Goal: Task Accomplishment & Management: Use online tool/utility

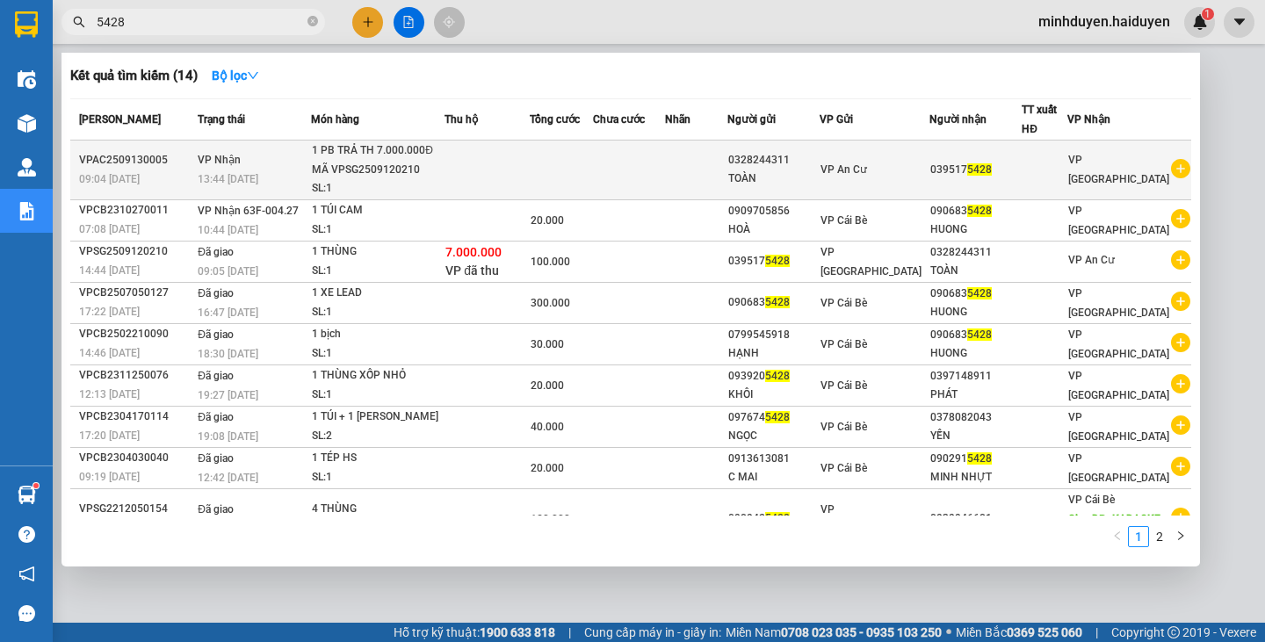
type input "5428"
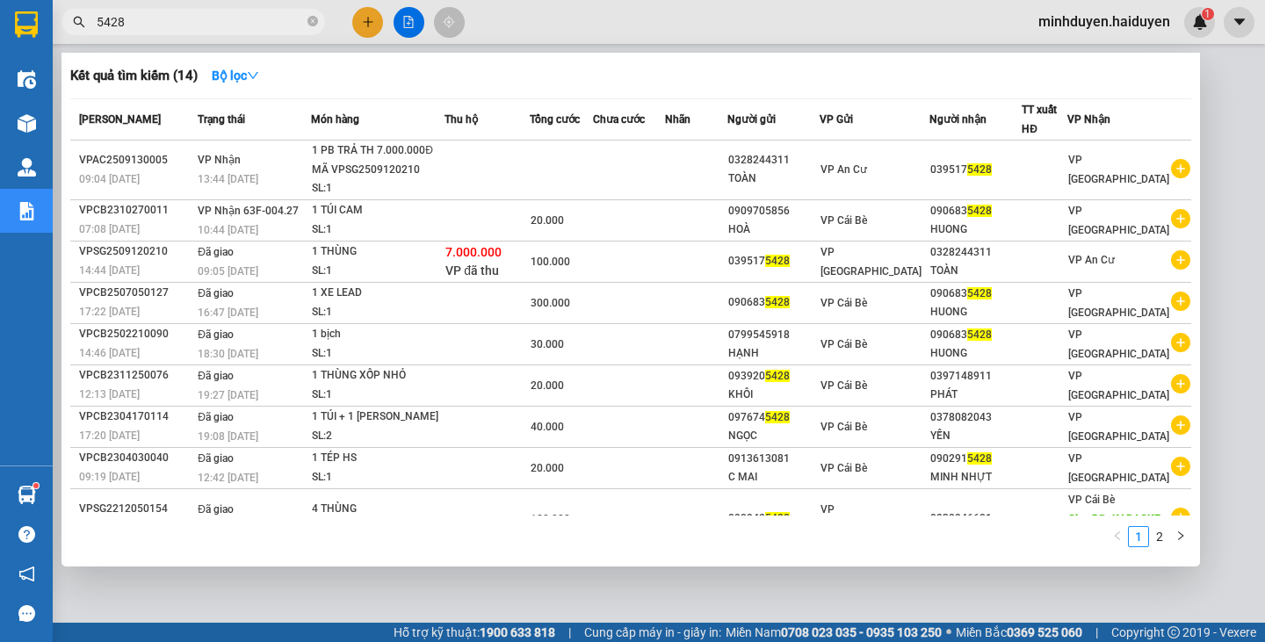
click at [367, 176] on div "1 PB TRẢ TH 7.000.000Đ MÃ VPSG2509120210" at bounding box center [378, 160] width 132 height 38
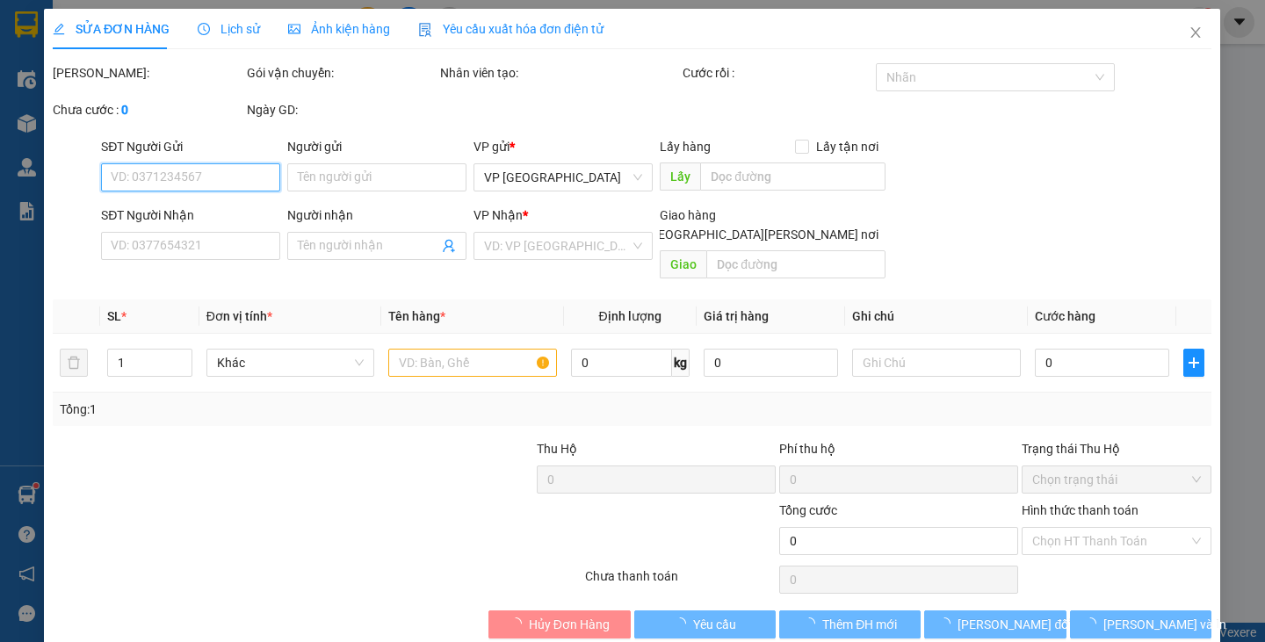
type input "0328244311"
type input "TOÀN"
type input "0395175428"
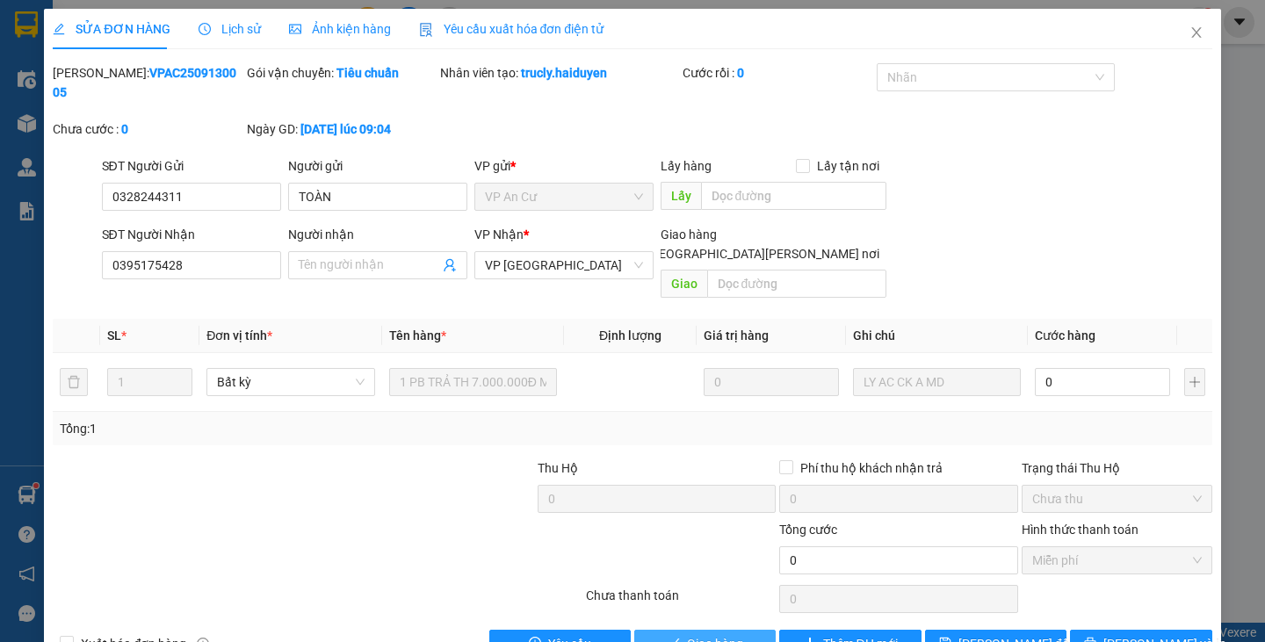
click at [723, 634] on span "Giao hàng" at bounding box center [715, 643] width 56 height 19
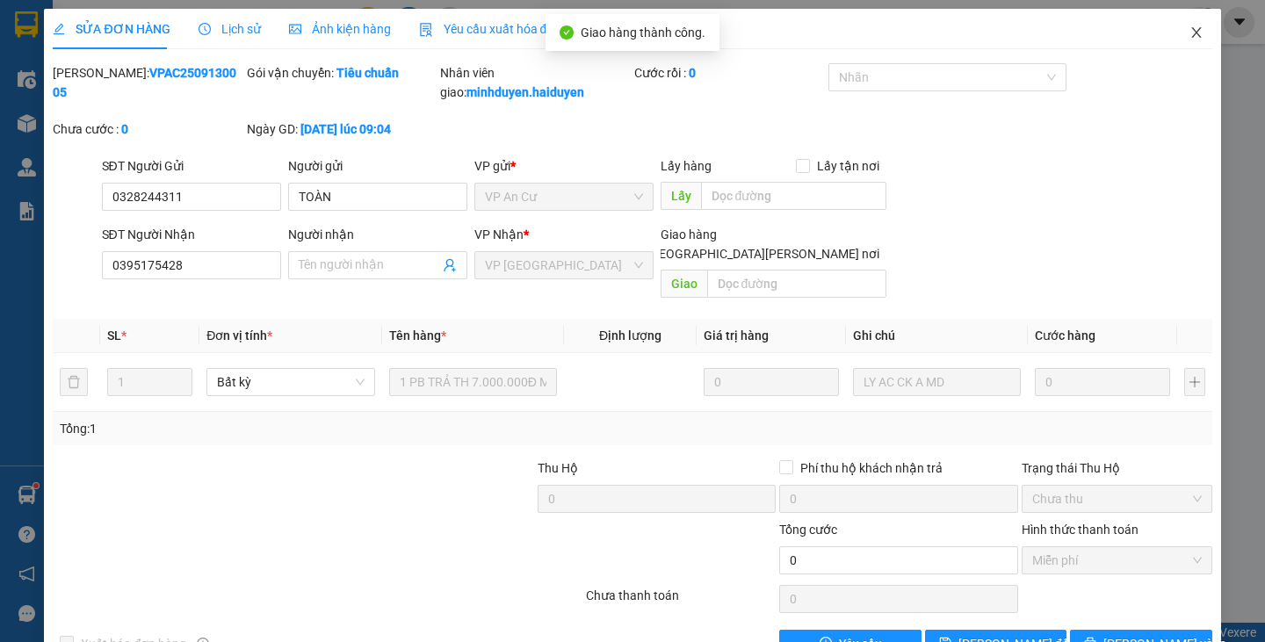
click at [1191, 33] on icon "close" at bounding box center [1196, 32] width 10 height 11
